Goal: Task Accomplishment & Management: Manage account settings

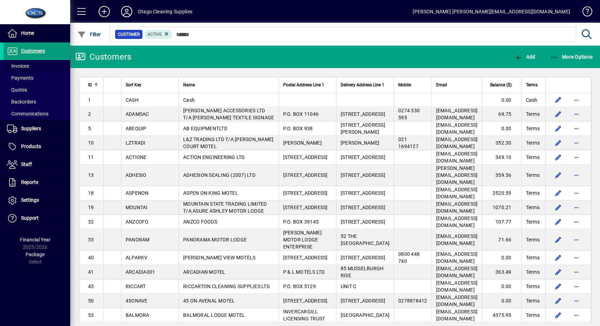
click at [42, 68] on span at bounding box center [37, 66] width 67 height 17
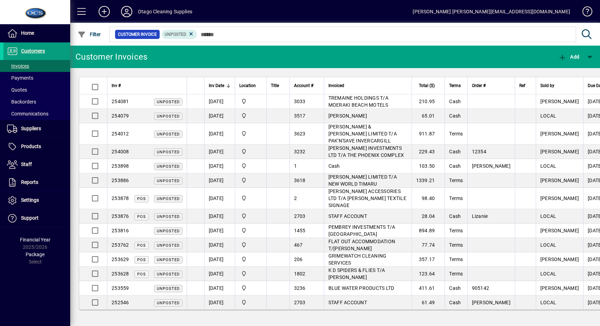
click at [189, 33] on icon at bounding box center [191, 34] width 6 height 6
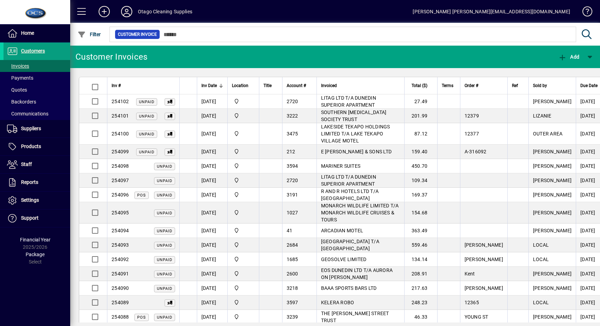
click at [89, 33] on span "Filter" at bounding box center [88, 35] width 23 height 6
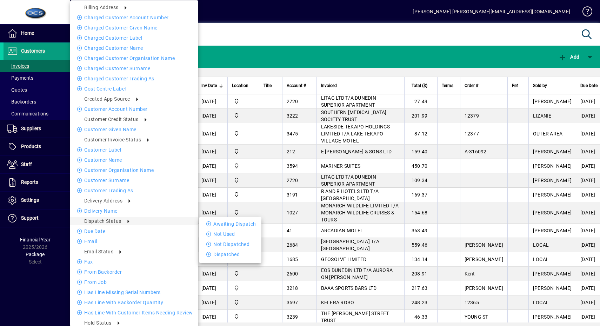
click at [213, 221] on icon at bounding box center [209, 223] width 7 height 5
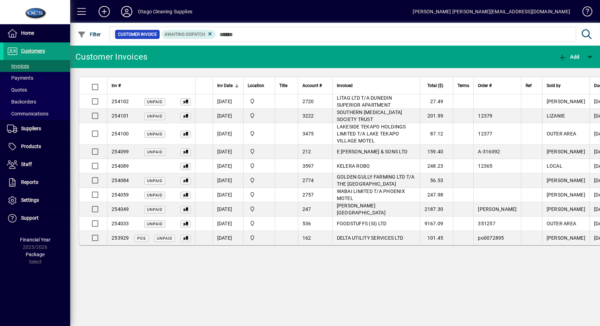
click at [81, 15] on span at bounding box center [81, 11] width 17 height 17
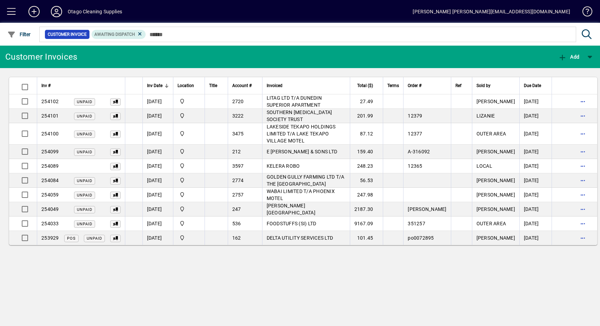
click at [574, 201] on span "button" at bounding box center [582, 209] width 17 height 17
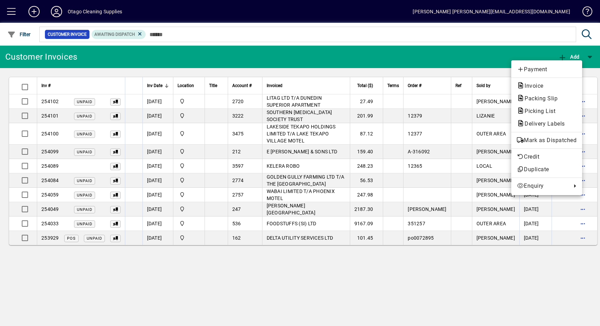
click at [551, 141] on span "Mark as Dispatched" at bounding box center [547, 140] width 60 height 8
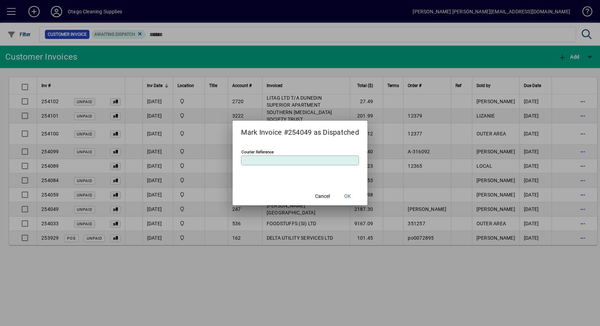
click at [353, 193] on span at bounding box center [347, 196] width 22 height 17
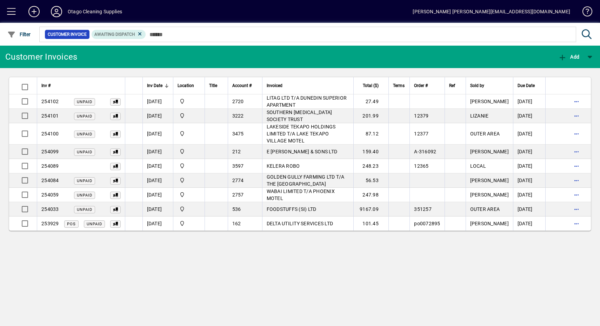
click at [577, 217] on span "button" at bounding box center [576, 223] width 17 height 17
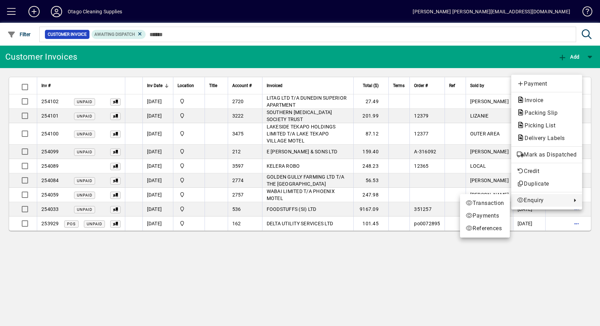
drag, startPoint x: 414, startPoint y: 264, endPoint x: 412, endPoint y: 257, distance: 7.3
click at [414, 264] on div at bounding box center [300, 163] width 600 height 326
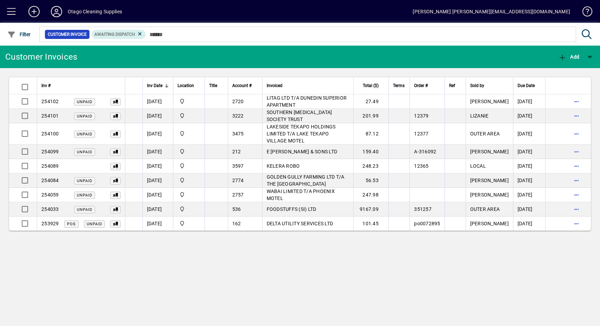
click at [410, 217] on td at bounding box center [398, 223] width 21 height 14
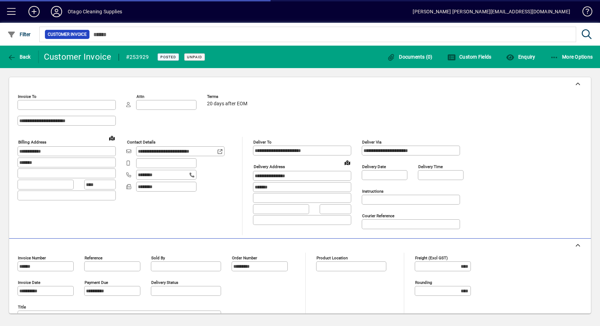
type input "**********"
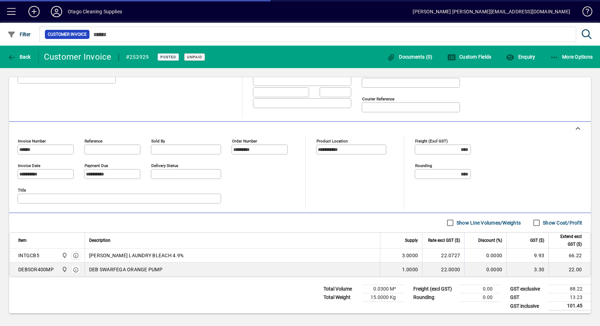
type input "**********"
click at [566, 50] on span "button" at bounding box center [571, 56] width 46 height 17
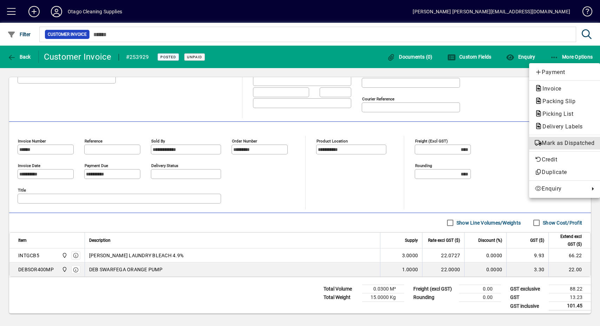
click at [573, 142] on span "Mark as Dispatched" at bounding box center [564, 143] width 60 height 8
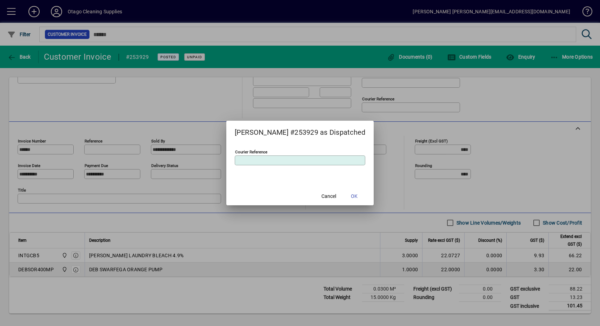
click at [357, 192] on span at bounding box center [354, 196] width 22 height 17
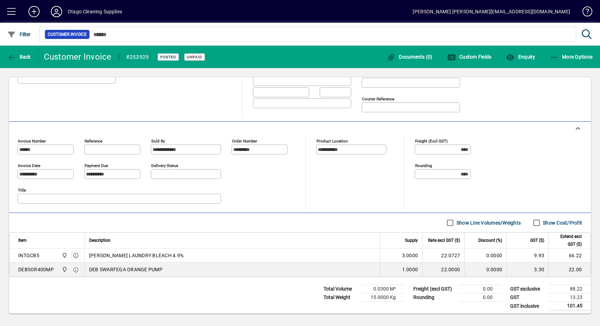
click at [22, 55] on span "Back" at bounding box center [18, 57] width 23 height 6
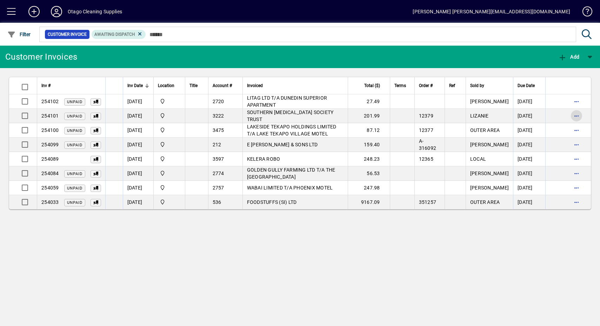
click at [579, 117] on span "button" at bounding box center [576, 115] width 17 height 17
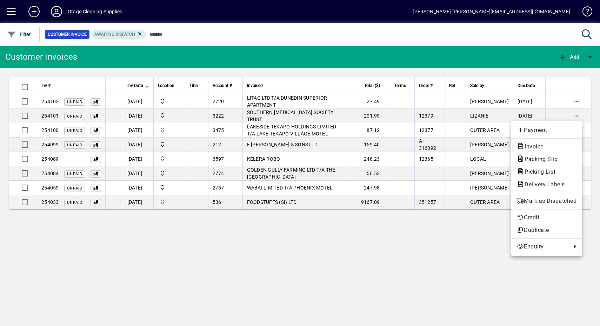
click at [562, 199] on span "Mark as Dispatched" at bounding box center [547, 201] width 60 height 8
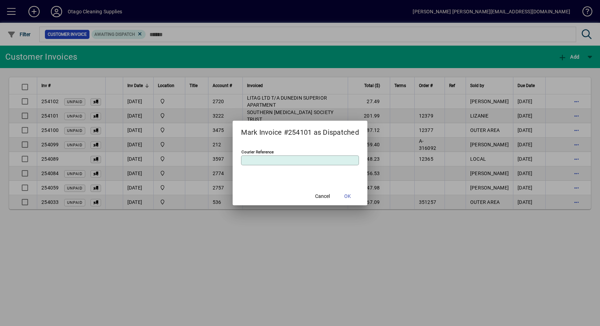
click at [353, 197] on span at bounding box center [347, 196] width 22 height 17
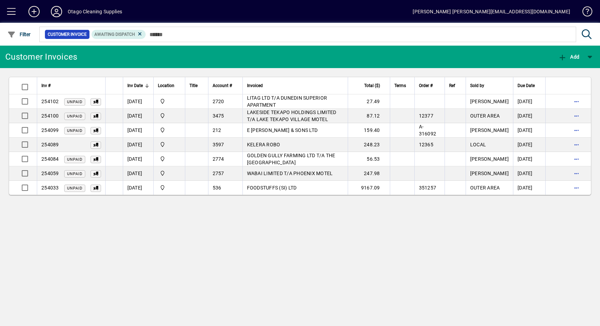
click at [7, 18] on span at bounding box center [11, 11] width 17 height 17
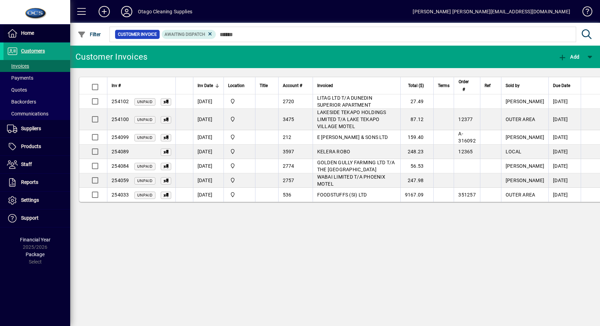
click at [22, 34] on span "Home" at bounding box center [27, 33] width 13 height 6
